Goal: Task Accomplishment & Management: Manage account settings

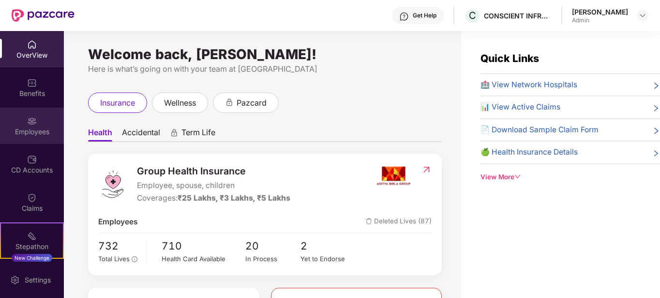
click at [28, 131] on div "Employees" at bounding box center [32, 132] width 64 height 10
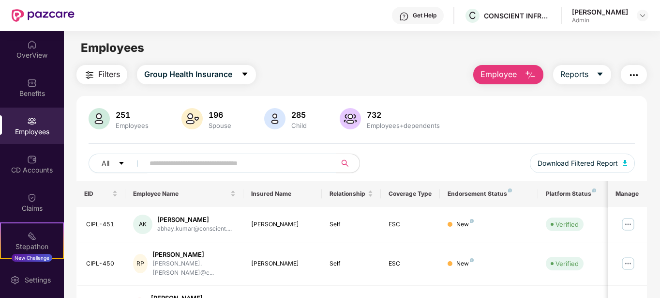
click at [532, 76] on img "button" at bounding box center [531, 75] width 12 height 12
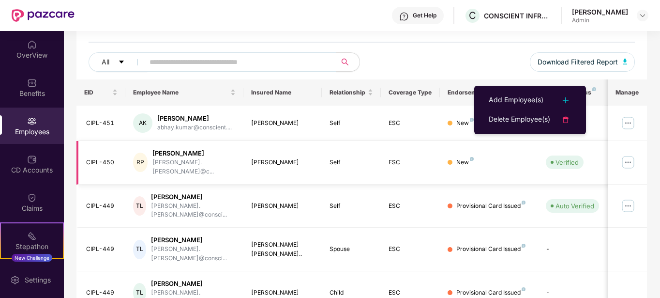
scroll to position [109, 0]
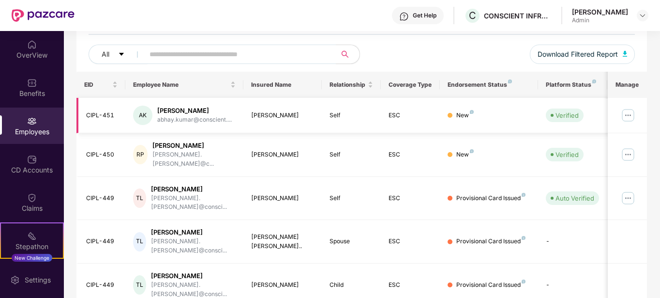
click at [624, 116] on img at bounding box center [628, 114] width 15 height 15
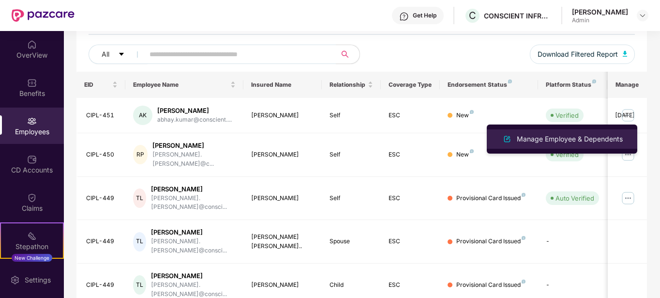
click at [525, 140] on div "Manage Employee & Dependents" at bounding box center [570, 139] width 110 height 11
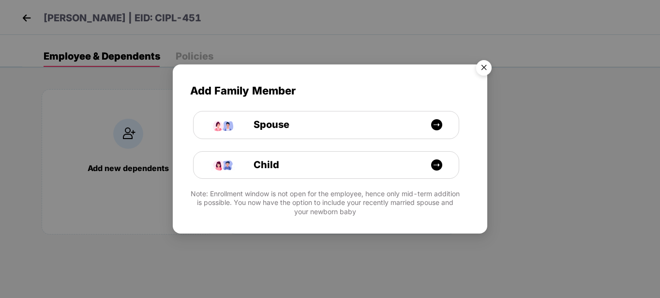
click at [490, 67] on img "Close" at bounding box center [484, 69] width 27 height 27
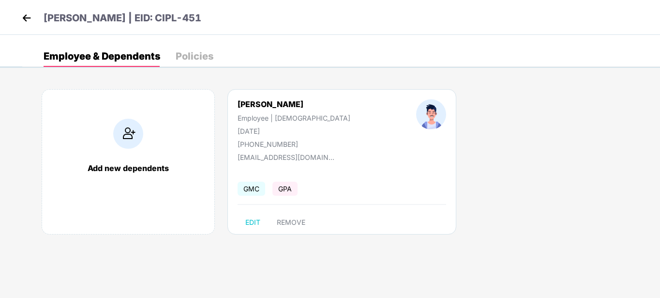
click at [26, 25] on header "[PERSON_NAME] | EID: CIPL-451" at bounding box center [110, 19] width 182 height 17
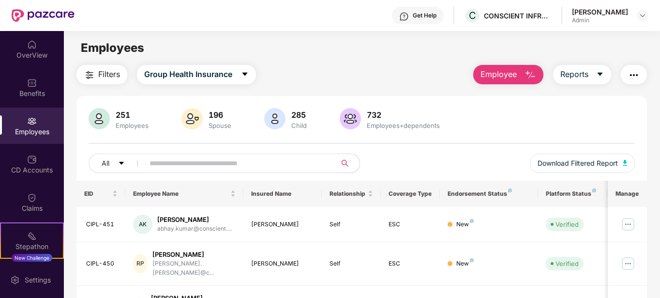
click at [488, 66] on button "Employee" at bounding box center [508, 74] width 70 height 19
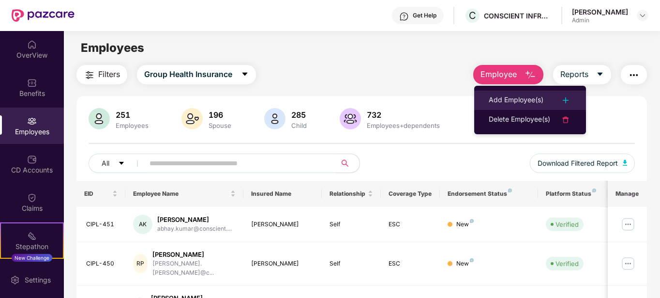
click at [555, 97] on div at bounding box center [560, 100] width 21 height 12
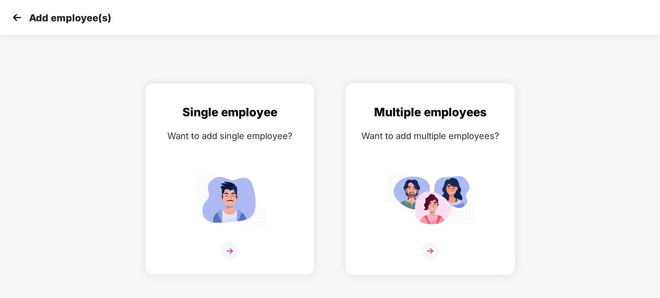
click at [394, 215] on img at bounding box center [430, 199] width 87 height 61
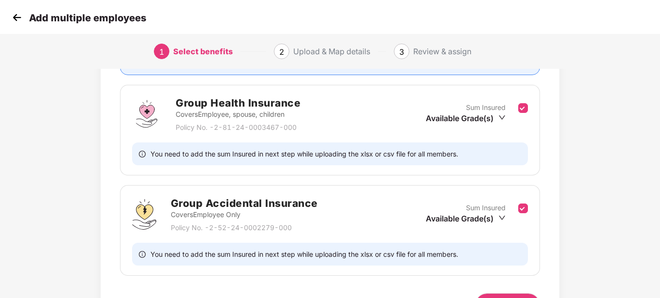
scroll to position [193, 0]
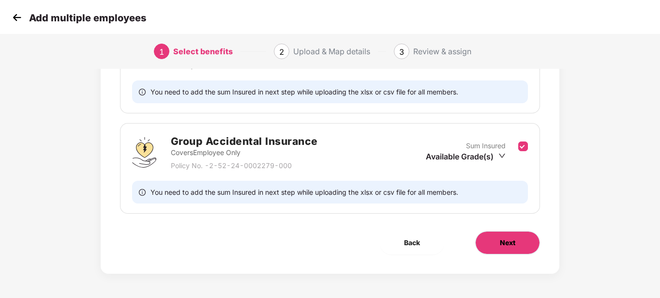
click at [502, 244] on span "Next" at bounding box center [507, 242] width 15 height 11
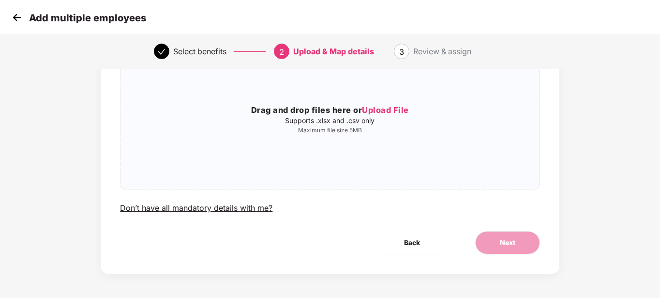
scroll to position [0, 0]
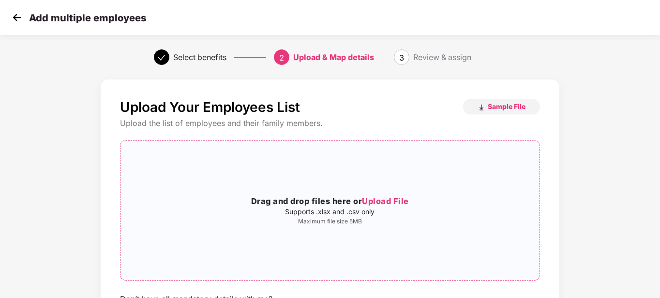
click at [397, 203] on span "Upload File" at bounding box center [385, 201] width 47 height 10
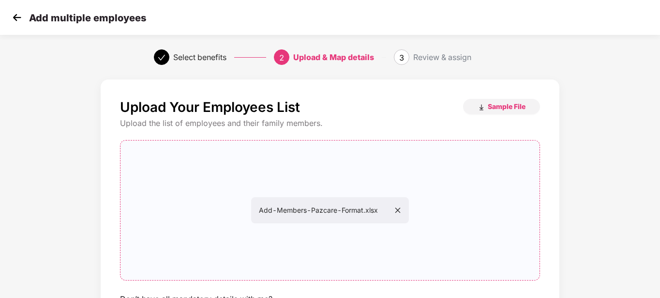
scroll to position [91, 0]
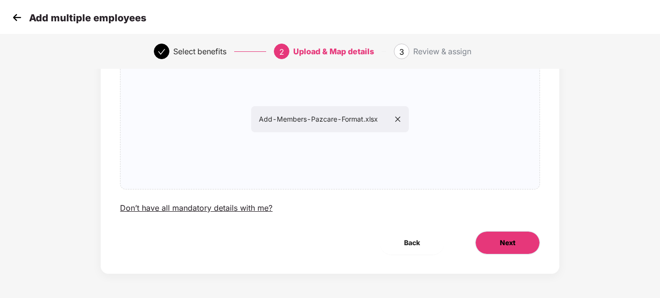
click at [506, 241] on span "Next" at bounding box center [507, 242] width 15 height 11
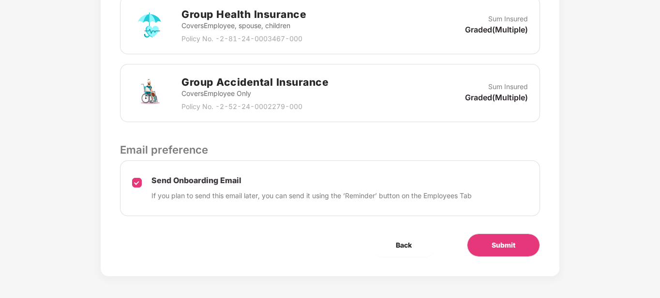
scroll to position [320, 0]
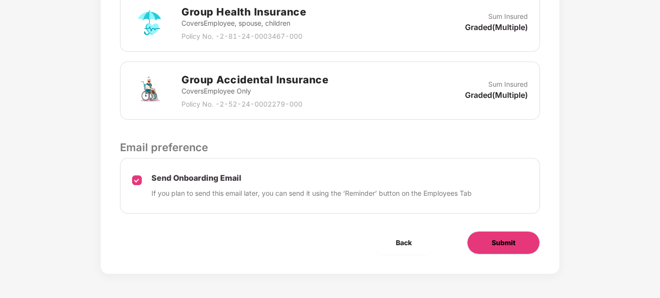
click at [498, 249] on button "Submit" at bounding box center [503, 242] width 73 height 23
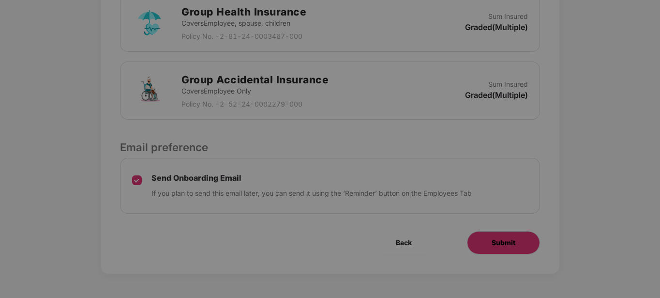
scroll to position [0, 0]
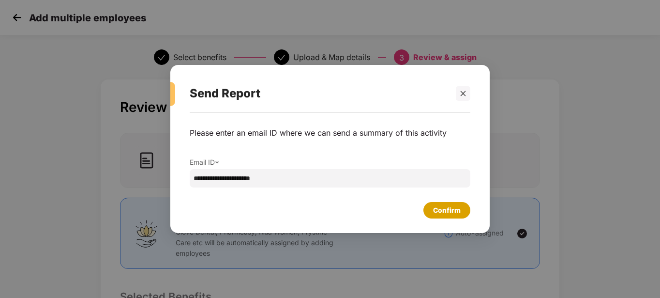
click at [453, 214] on div "Confirm" at bounding box center [447, 210] width 28 height 11
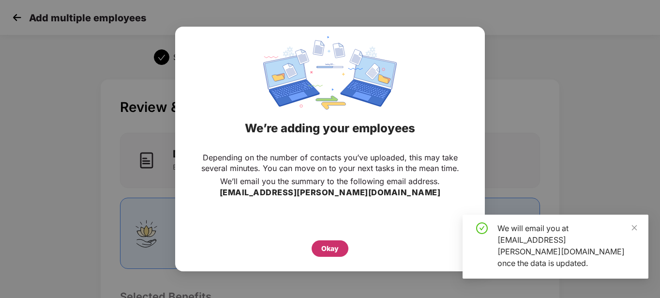
click at [317, 242] on div "Okay" at bounding box center [330, 248] width 37 height 16
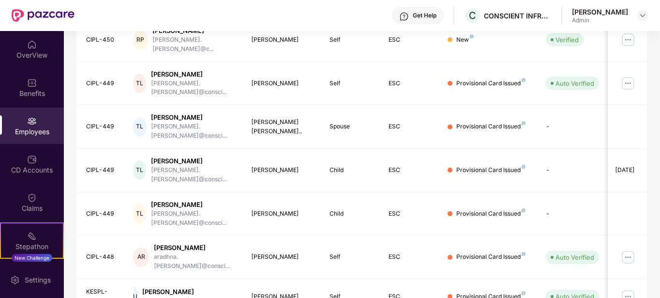
scroll to position [297, 0]
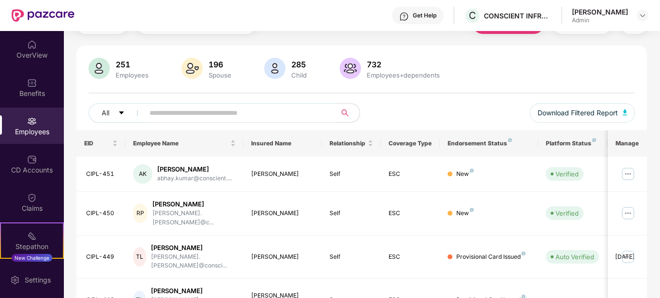
scroll to position [0, 0]
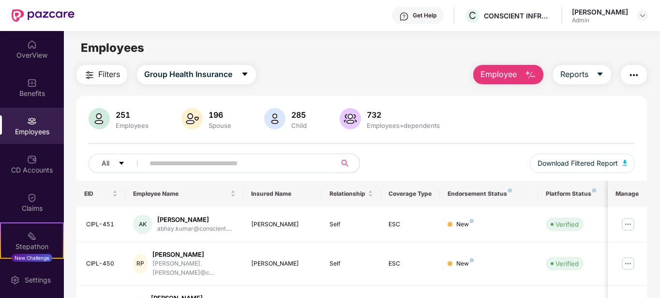
click at [412, 153] on div "All Download Filtered Report" at bounding box center [362, 166] width 547 height 27
click at [636, 23] on div "[PERSON_NAME]" at bounding box center [610, 15] width 76 height 17
click at [216, 168] on input "text" at bounding box center [237, 163] width 174 height 15
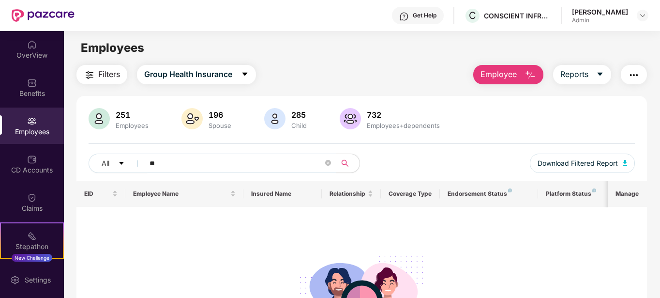
type input "*"
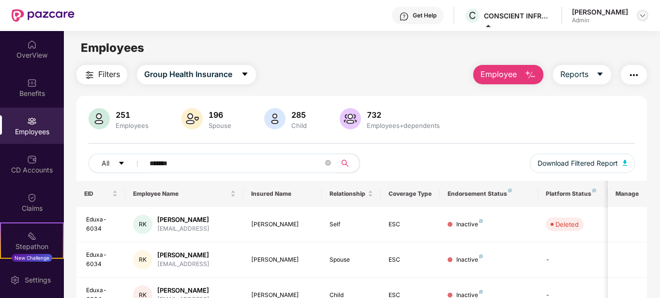
type input "*******"
click at [642, 18] on img at bounding box center [643, 16] width 8 height 8
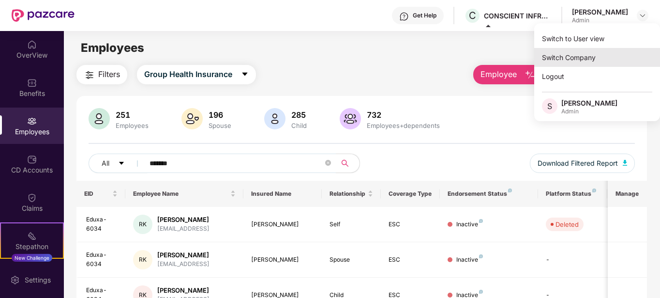
click at [570, 57] on div "Switch Company" at bounding box center [597, 57] width 126 height 19
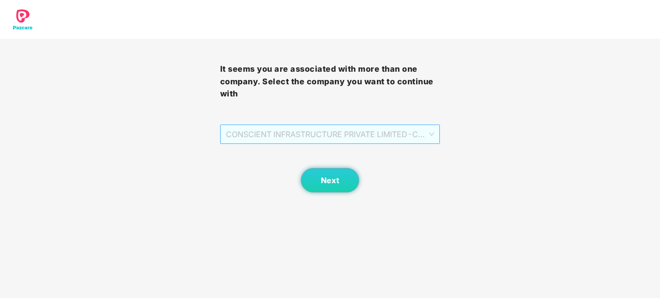
click at [346, 139] on span "CONSCIENT INFRASTRUCTURE PRIVATE LIMITED - CIPL394 - ADMIN" at bounding box center [330, 134] width 209 height 18
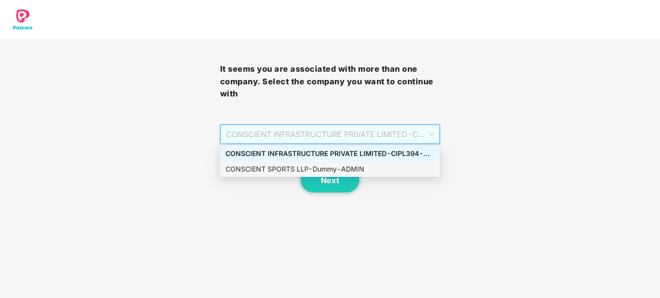
click at [281, 166] on div "CONSCIENT SPORTS LLP - Dummy - ADMIN" at bounding box center [330, 169] width 209 height 11
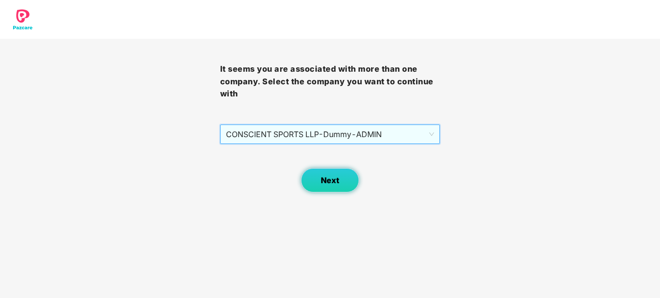
click at [320, 185] on button "Next" at bounding box center [330, 180] width 58 height 24
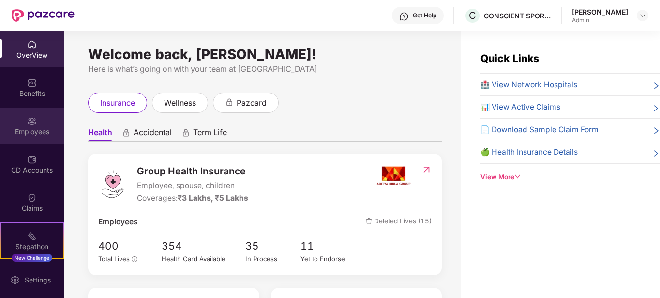
click at [35, 133] on div "Employees" at bounding box center [32, 132] width 64 height 10
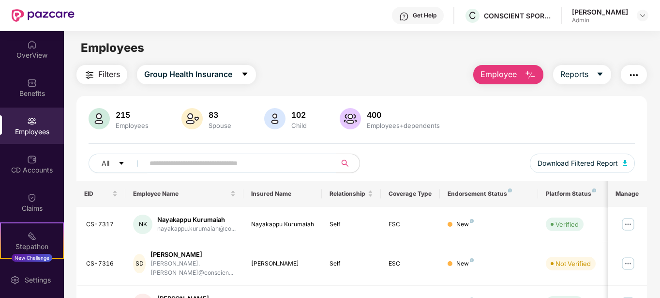
click at [206, 169] on input "text" at bounding box center [237, 163] width 174 height 15
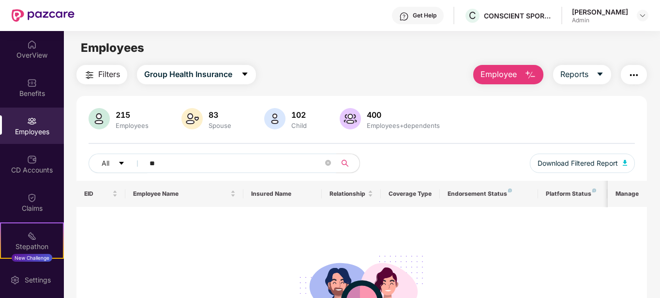
type input "*"
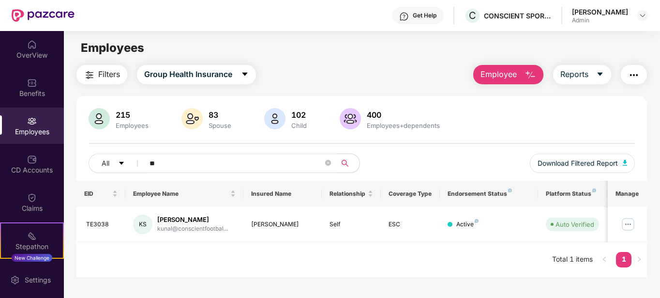
type input "*"
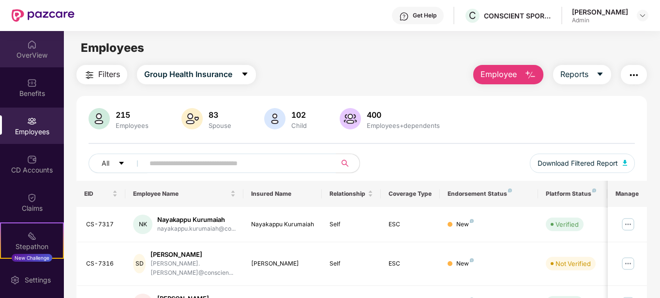
click at [40, 58] on div "OverView" at bounding box center [32, 55] width 64 height 10
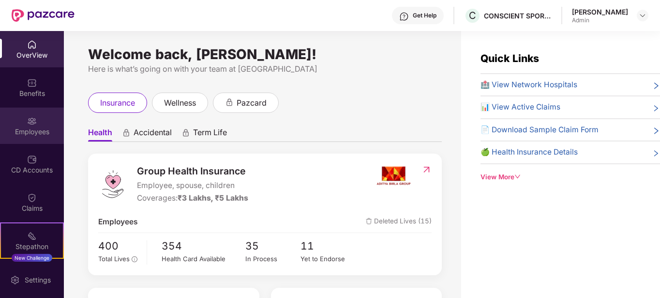
click at [31, 139] on div "Employees" at bounding box center [32, 125] width 64 height 36
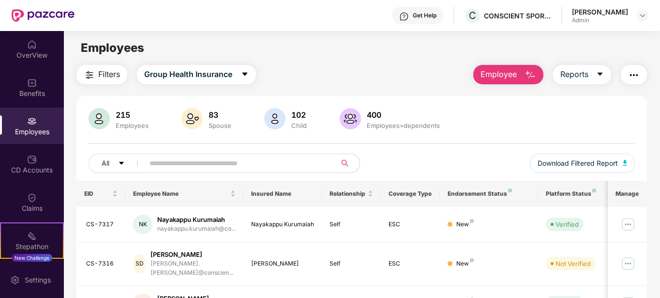
click at [174, 165] on input "text" at bounding box center [237, 163] width 174 height 15
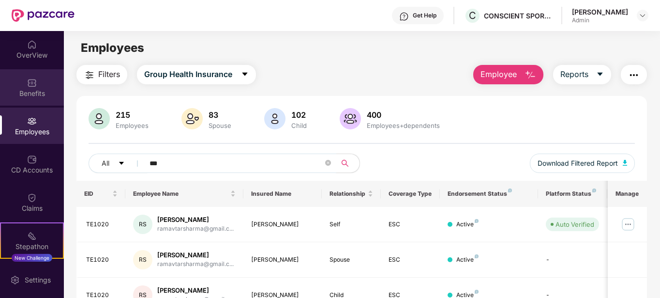
type input "***"
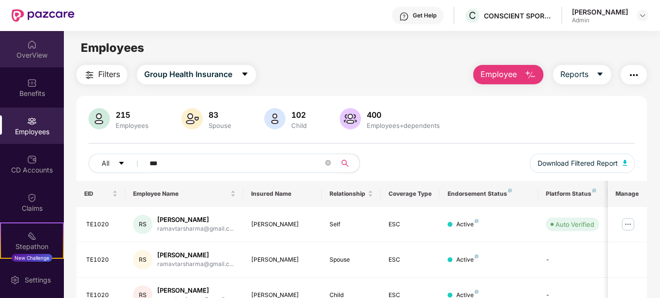
click at [48, 43] on div "OverView" at bounding box center [32, 49] width 64 height 36
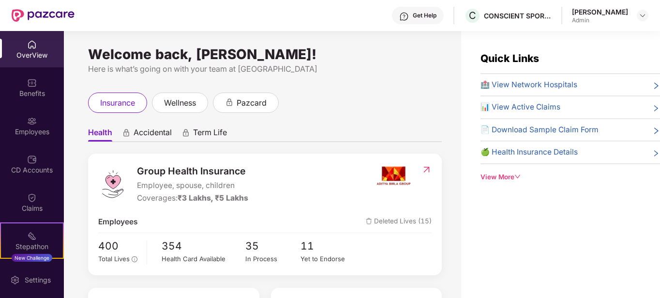
click at [635, 15] on div "[PERSON_NAME]" at bounding box center [610, 15] width 76 height 17
click at [639, 15] on div at bounding box center [643, 16] width 12 height 12
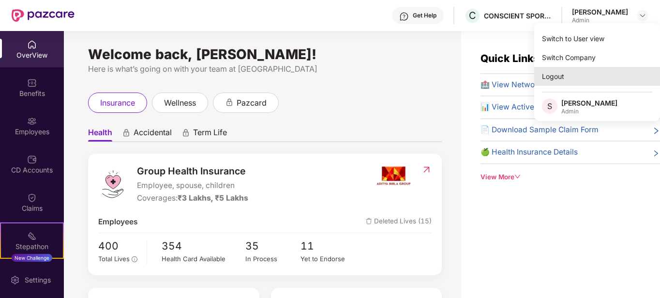
click at [551, 74] on div "Logout" at bounding box center [597, 76] width 126 height 19
